Goal: Task Accomplishment & Management: Manage account settings

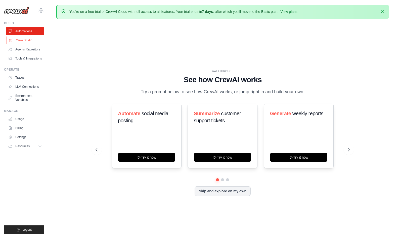
click at [24, 37] on link "Crew Studio" at bounding box center [26, 40] width 38 height 8
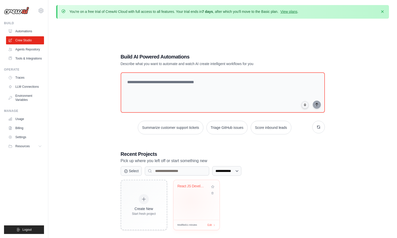
click at [191, 200] on div "React JS Developer" at bounding box center [197, 200] width 46 height 40
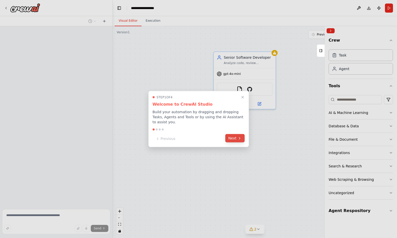
click at [241, 138] on icon at bounding box center [240, 138] width 4 height 4
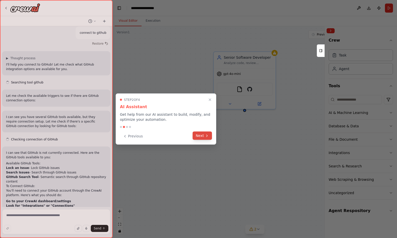
click at [206, 136] on icon at bounding box center [207, 135] width 4 height 4
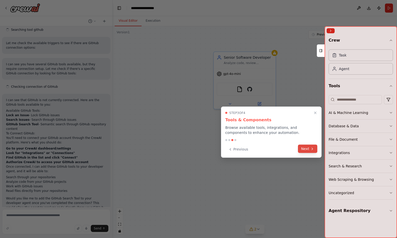
scroll to position [701, 0]
click at [311, 150] on icon at bounding box center [313, 149] width 4 height 4
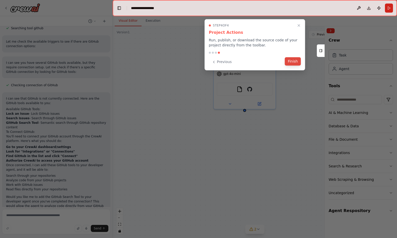
click at [293, 63] on button "Finish" at bounding box center [293, 61] width 16 height 8
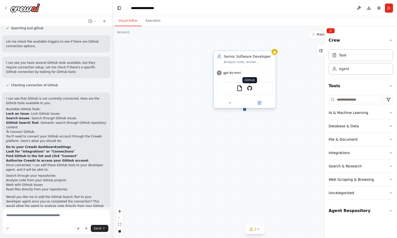
click at [251, 90] on img at bounding box center [250, 88] width 6 height 6
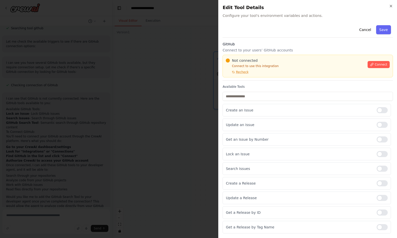
click at [385, 64] on span "Connect" at bounding box center [381, 64] width 13 height 4
click at [358, 34] on div "Cancel Save" at bounding box center [308, 30] width 171 height 14
click at [359, 34] on button "Cancel" at bounding box center [366, 29] width 18 height 9
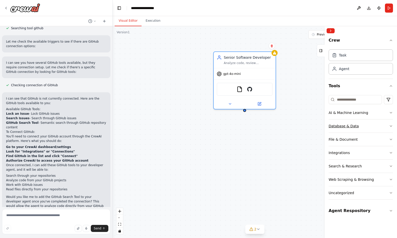
click at [351, 128] on div "Database & Data" at bounding box center [344, 125] width 30 height 5
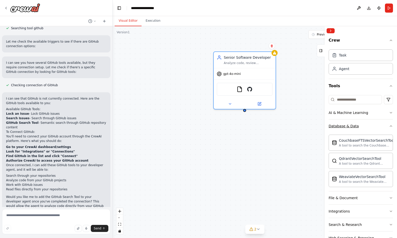
click at [351, 128] on div "Database & Data" at bounding box center [344, 125] width 30 height 5
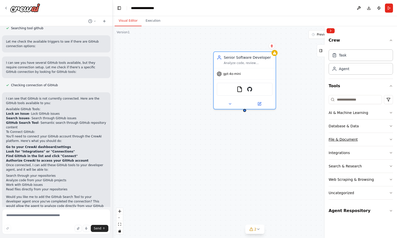
click at [349, 138] on div "File & Document" at bounding box center [343, 139] width 29 height 5
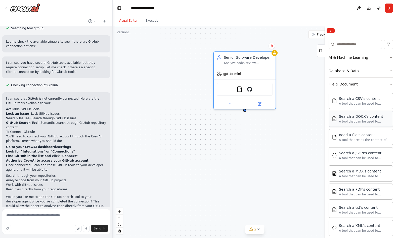
scroll to position [58, 0]
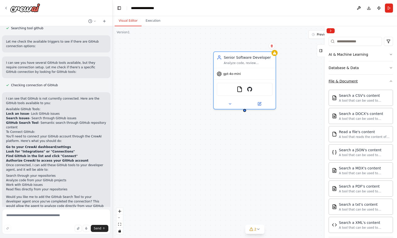
click at [340, 80] on div "File & Document" at bounding box center [343, 81] width 29 height 5
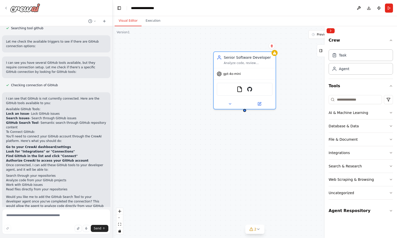
click at [7, 8] on icon at bounding box center [6, 8] width 4 height 4
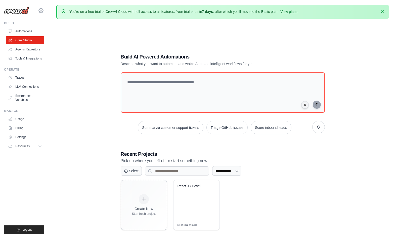
click at [40, 8] on icon at bounding box center [41, 11] width 6 height 6
click at [58, 34] on link "Settings" at bounding box center [63, 31] width 48 height 10
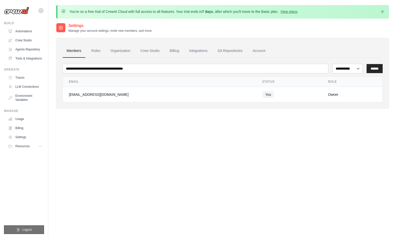
click at [21, 231] on button "Logout" at bounding box center [24, 229] width 40 height 9
